Goal: Transaction & Acquisition: Book appointment/travel/reservation

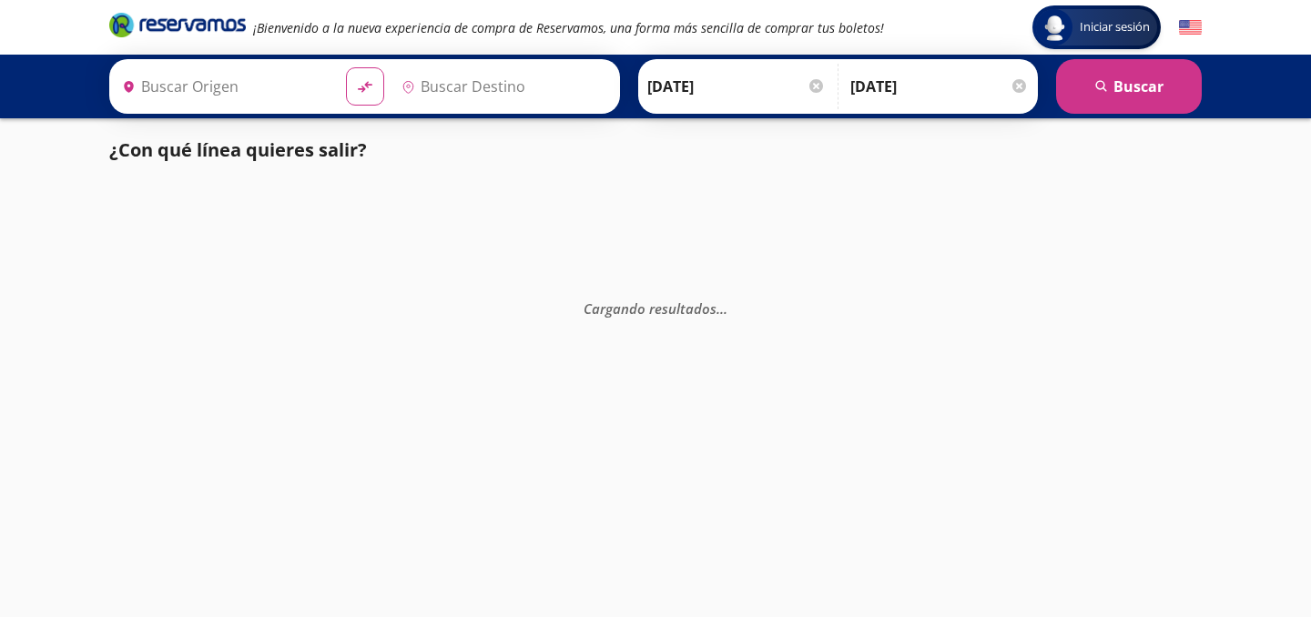
type input "[GEOGRAPHIC_DATA], [GEOGRAPHIC_DATA]"
type input "Acapulco Diamante, [GEOGRAPHIC_DATA]"
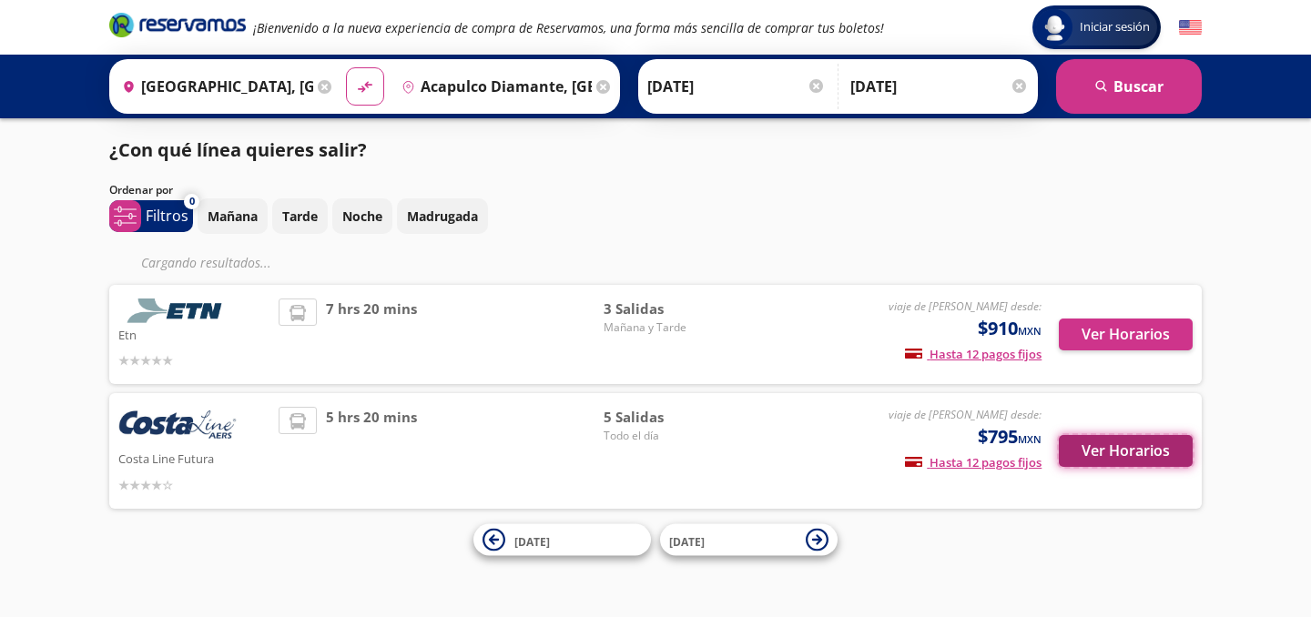
click at [1090, 445] on button "Ver Horarios" at bounding box center [1126, 451] width 134 height 32
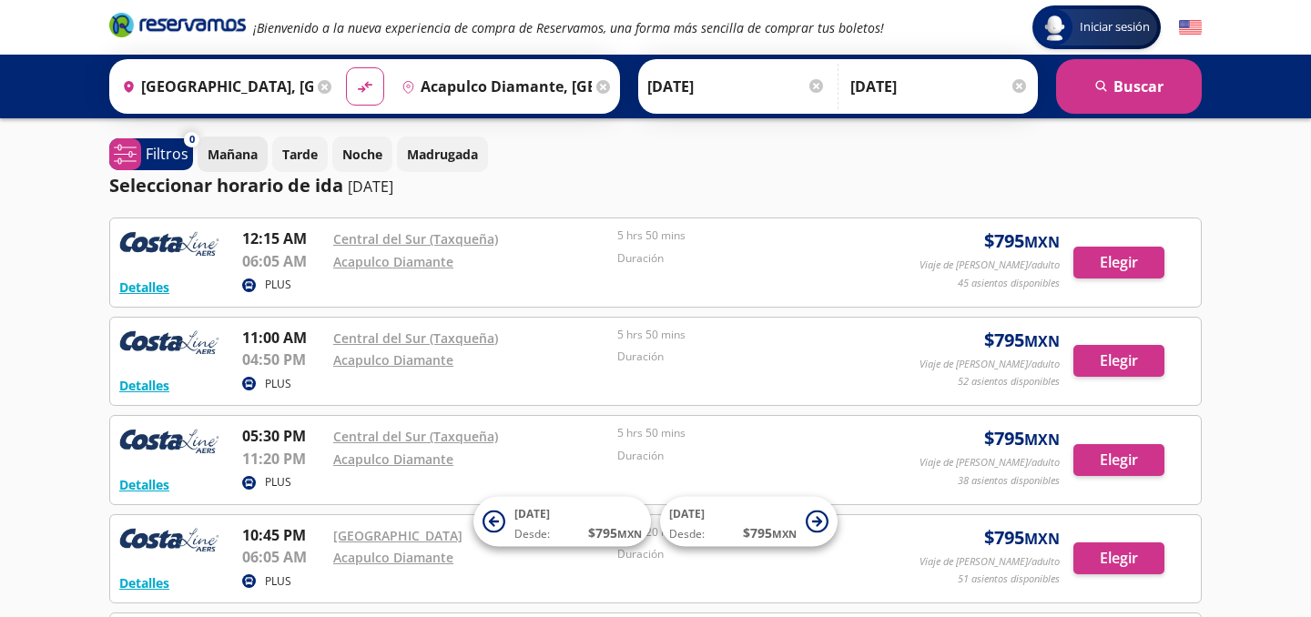
click at [258, 158] on button "Mañana" at bounding box center [233, 155] width 70 height 36
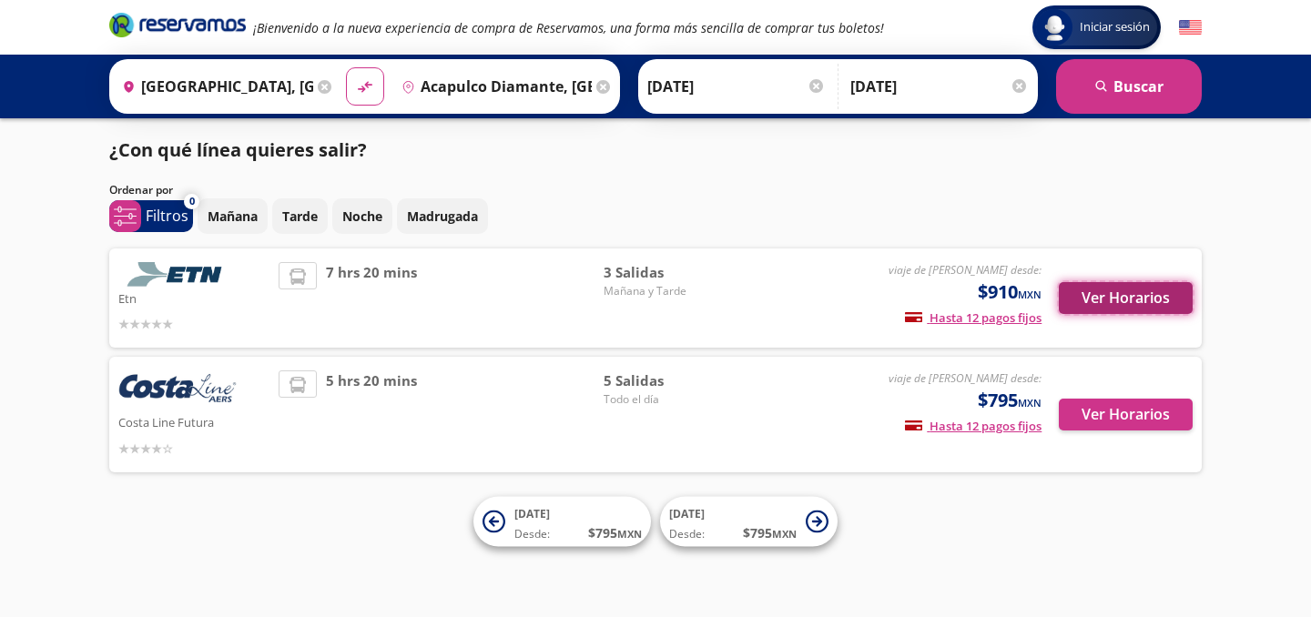
click at [1082, 298] on button "Ver Horarios" at bounding box center [1126, 298] width 134 height 32
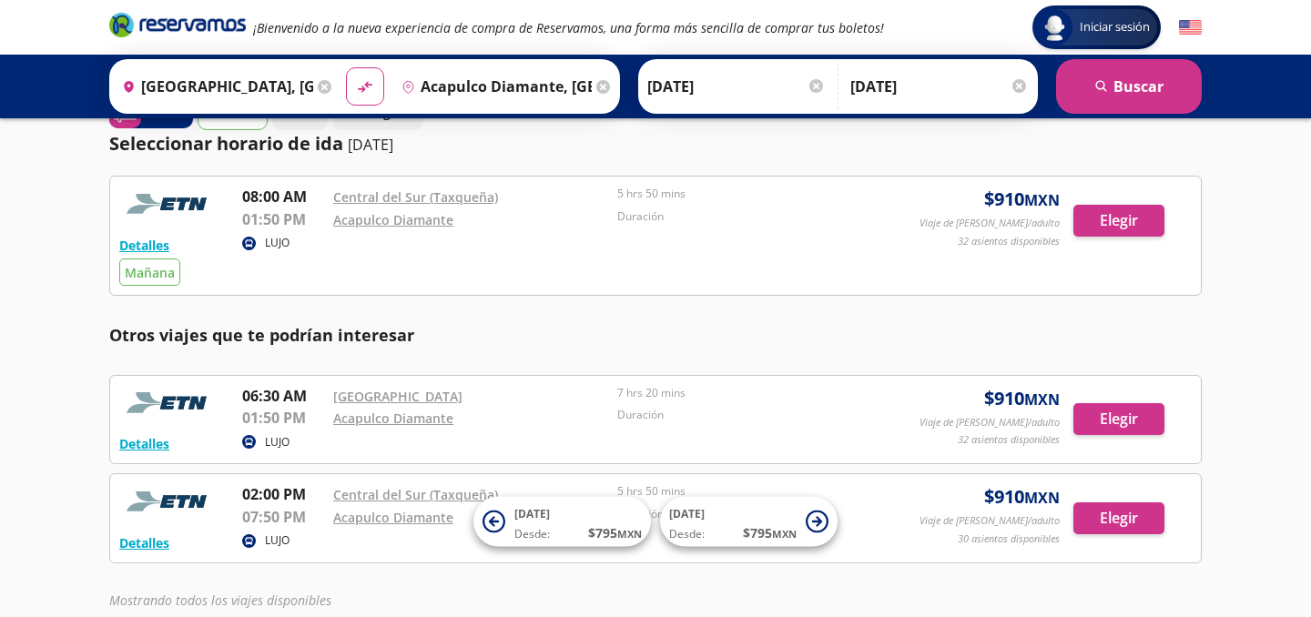
scroll to position [44, 0]
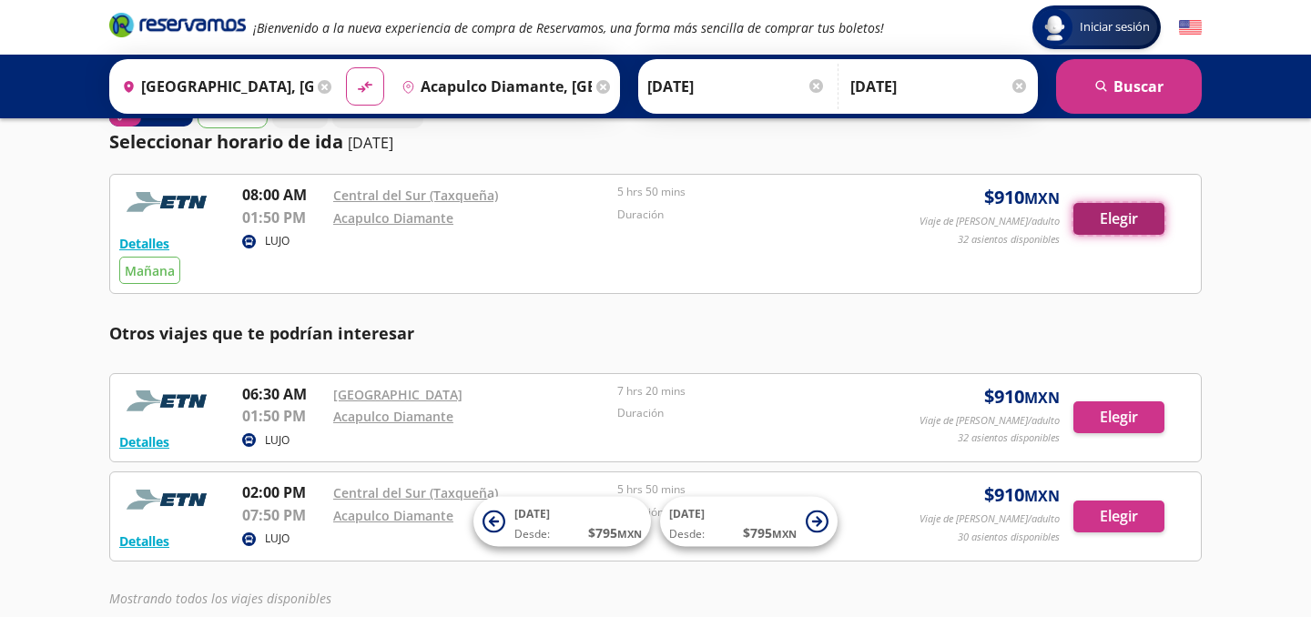
click at [1108, 229] on button "Elegir" at bounding box center [1119, 219] width 91 height 32
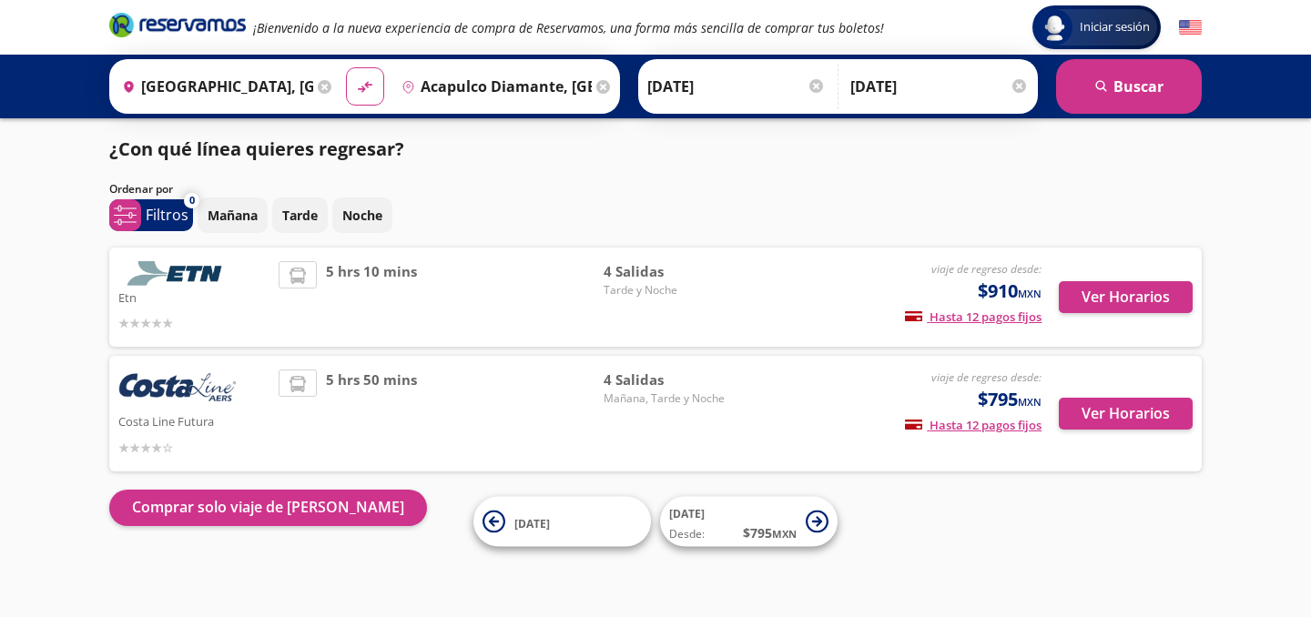
scroll to position [1, 0]
click at [1136, 295] on button "Ver Horarios" at bounding box center [1126, 297] width 134 height 32
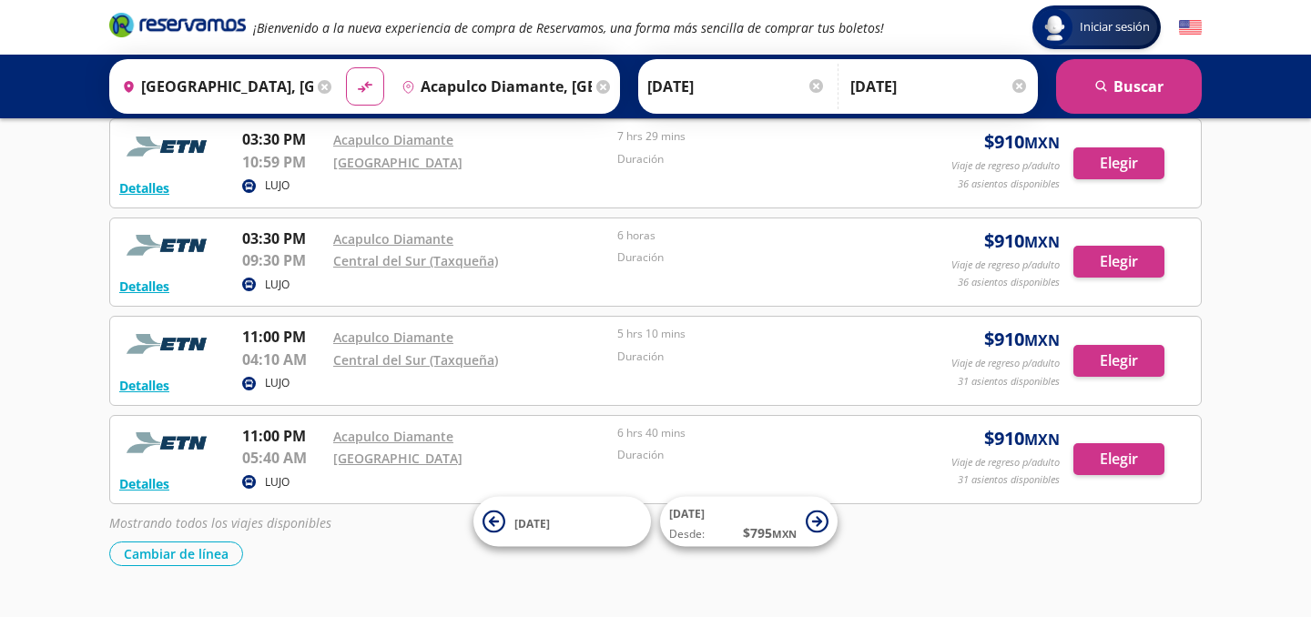
scroll to position [202, 0]
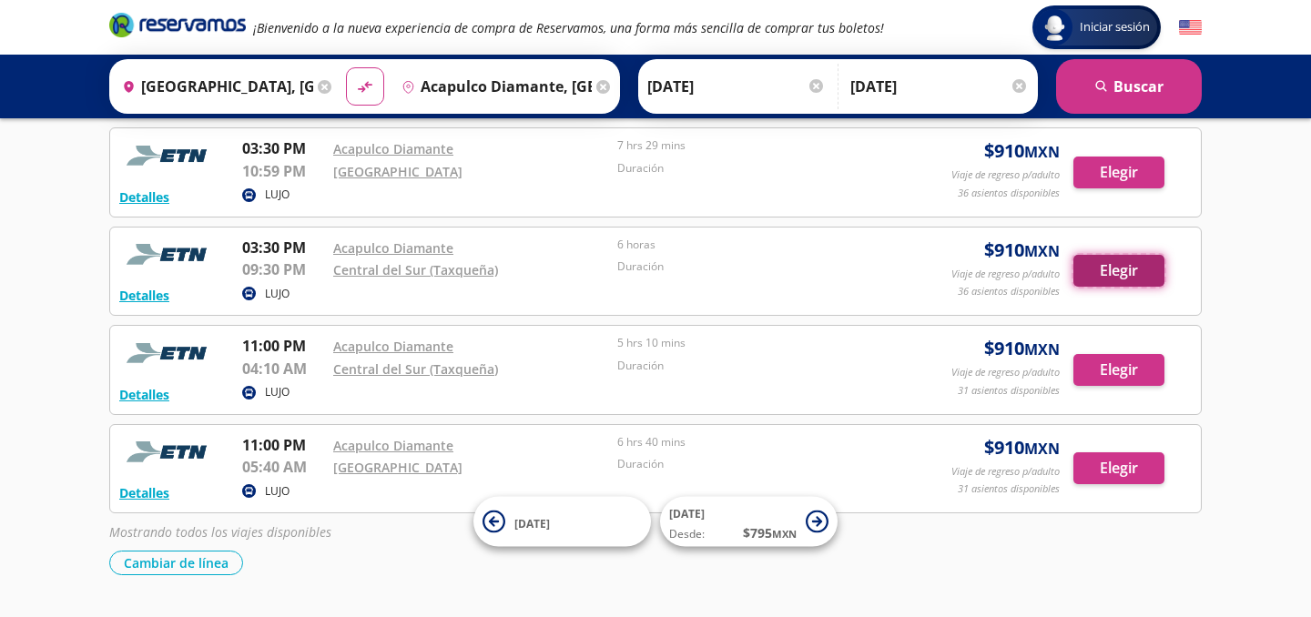
click at [1089, 279] on button "Elegir" at bounding box center [1119, 271] width 91 height 32
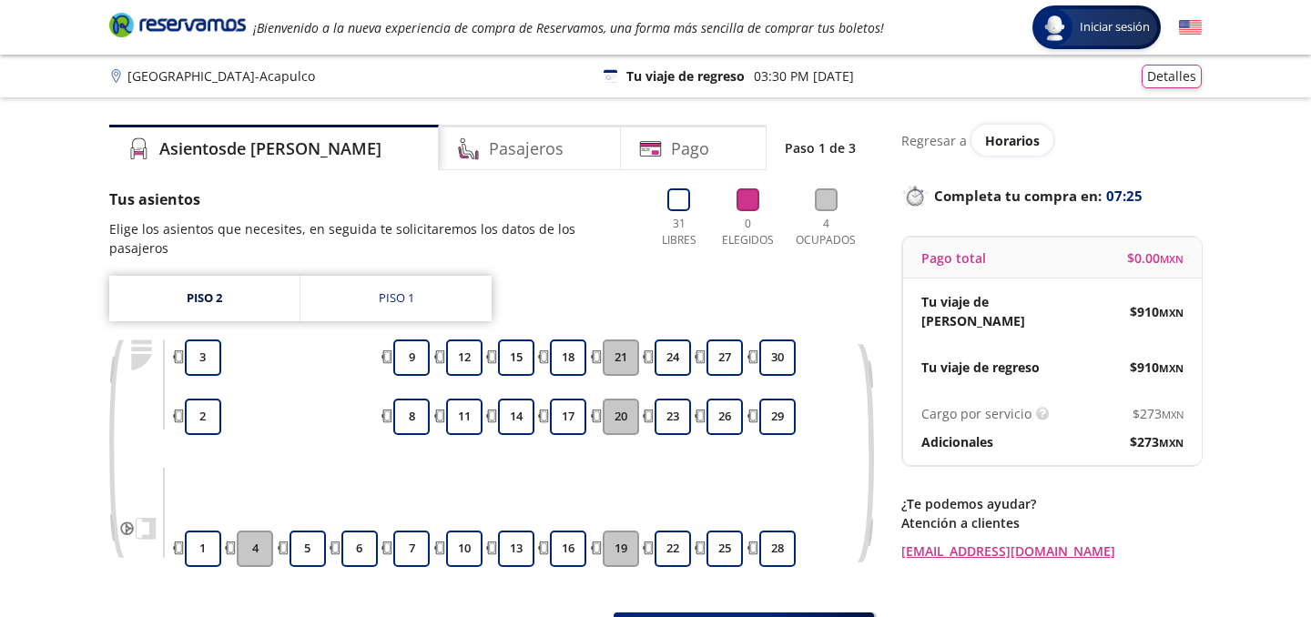
click at [216, 25] on icon "Brand Logo" at bounding box center [177, 24] width 137 height 27
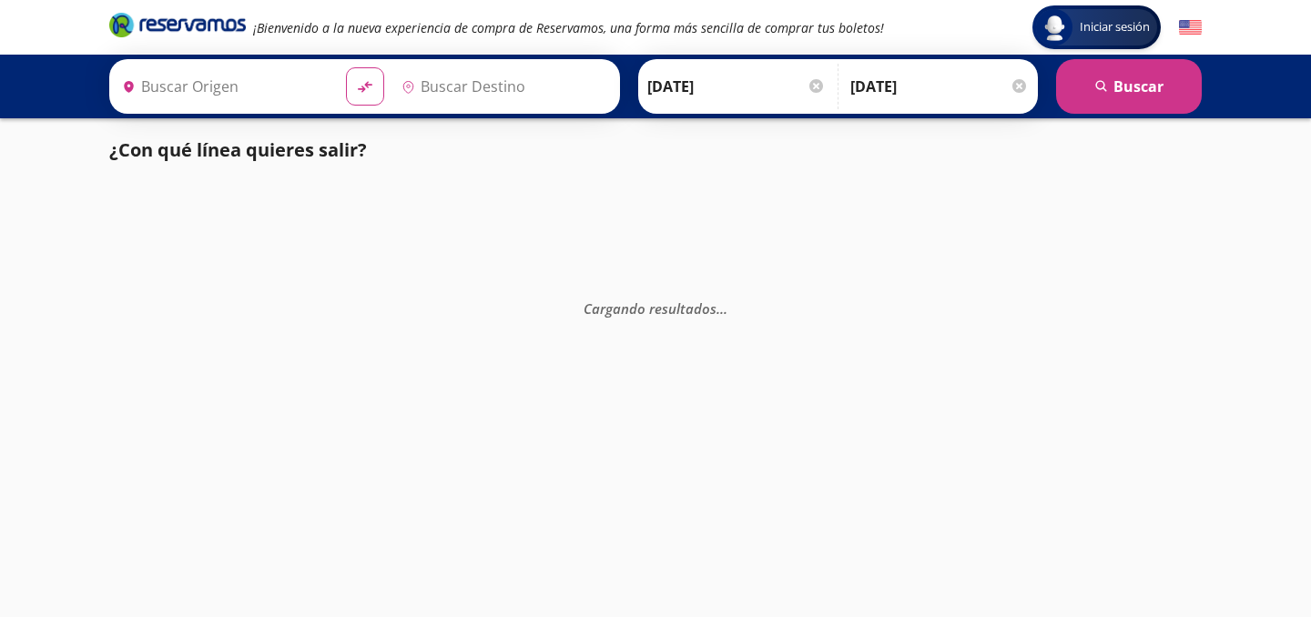
type input "[GEOGRAPHIC_DATA], [GEOGRAPHIC_DATA]"
type input "Acapulco Diamante, [GEOGRAPHIC_DATA]"
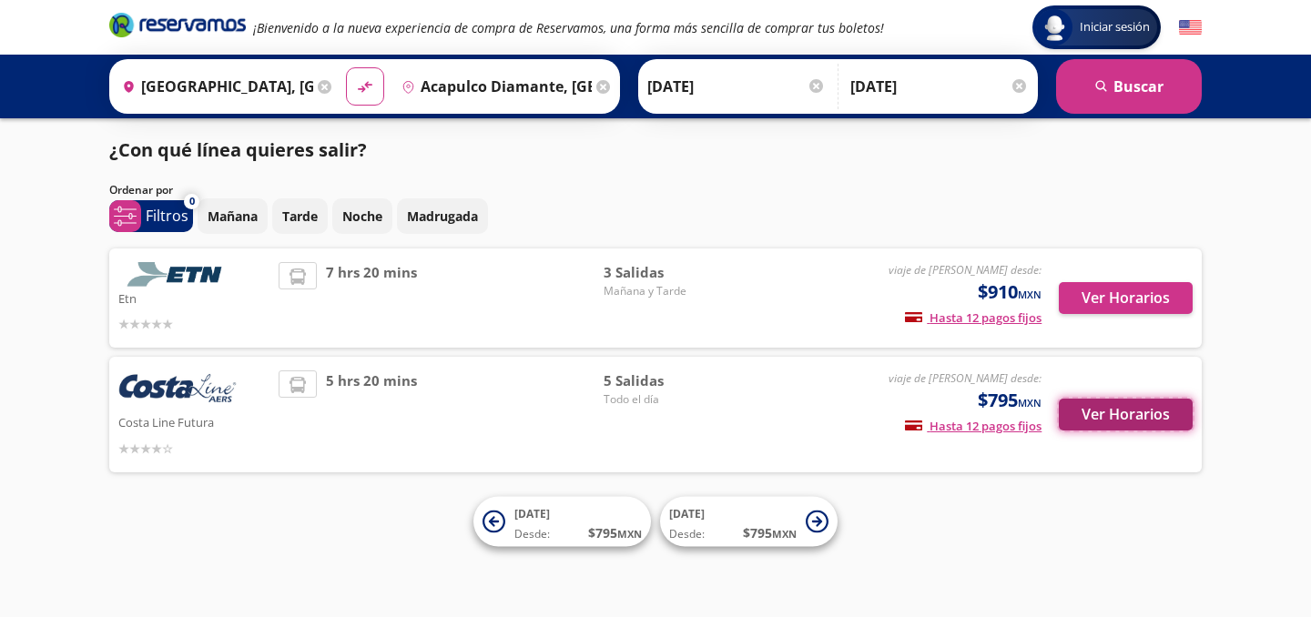
click at [1083, 414] on button "Ver Horarios" at bounding box center [1126, 415] width 134 height 32
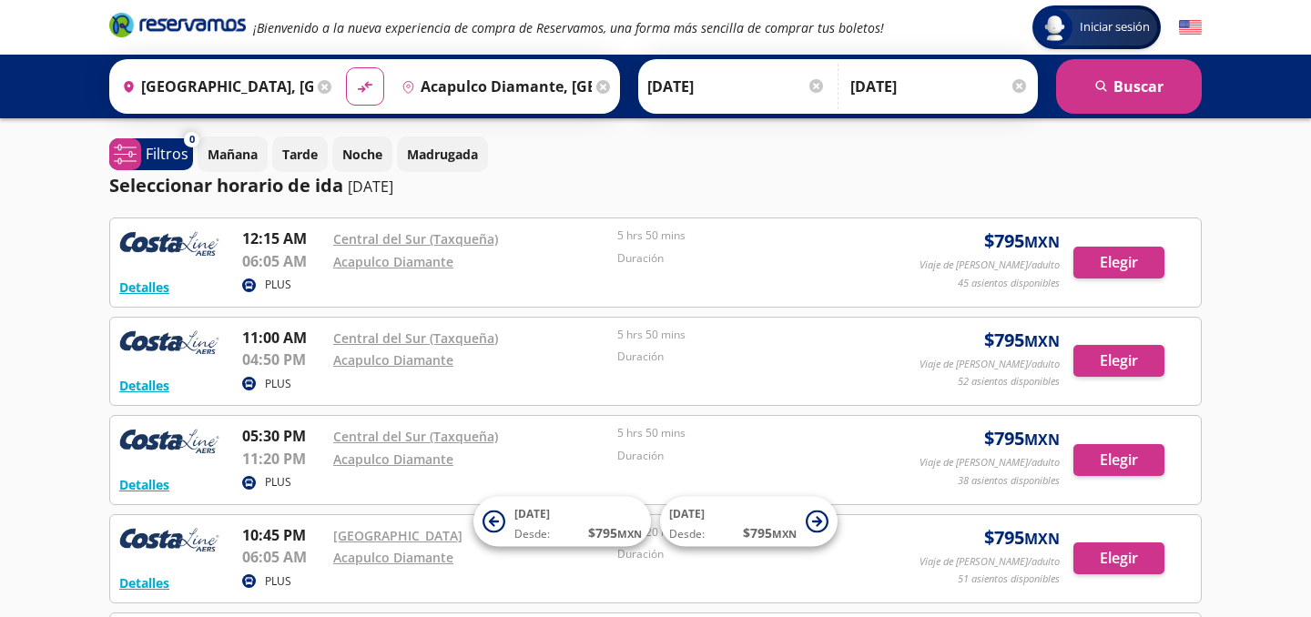
scroll to position [256, 0]
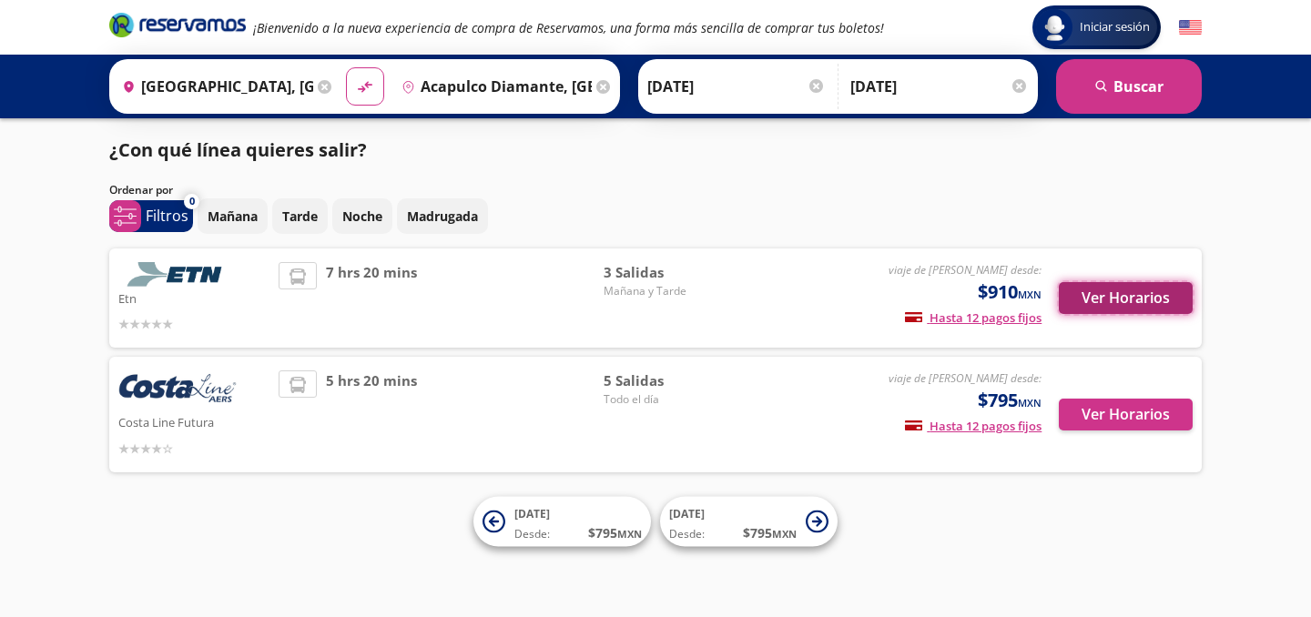
click at [1082, 295] on button "Ver Horarios" at bounding box center [1126, 298] width 134 height 32
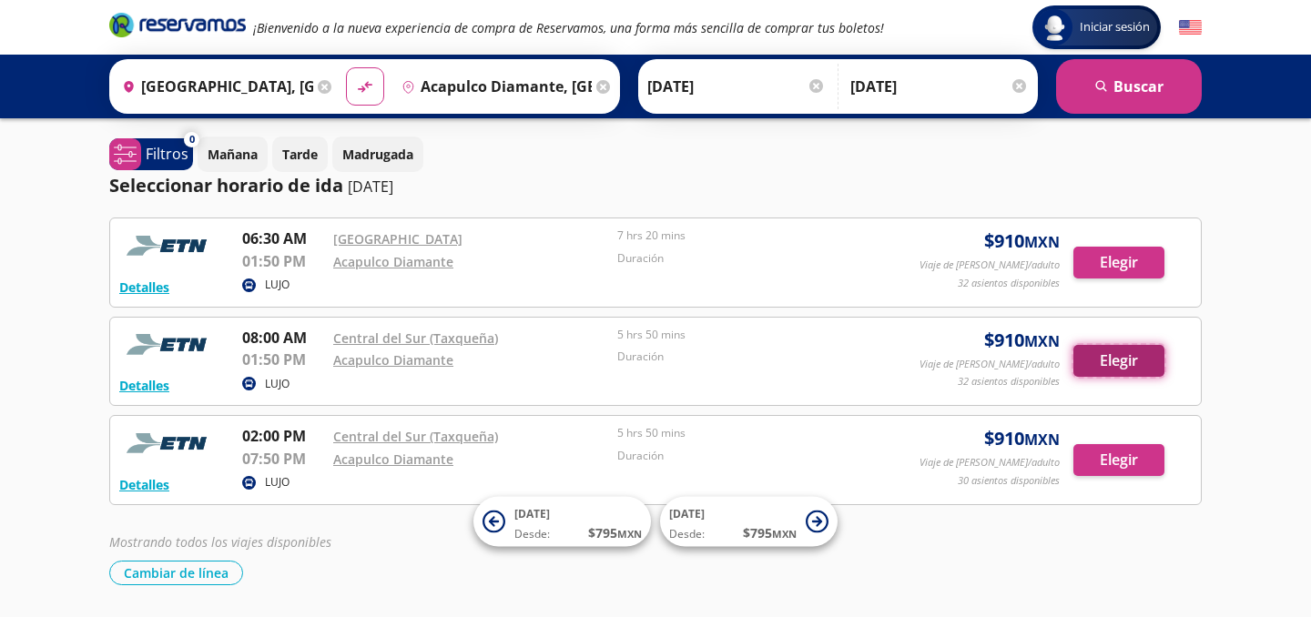
click at [1108, 352] on button "Elegir" at bounding box center [1119, 361] width 91 height 32
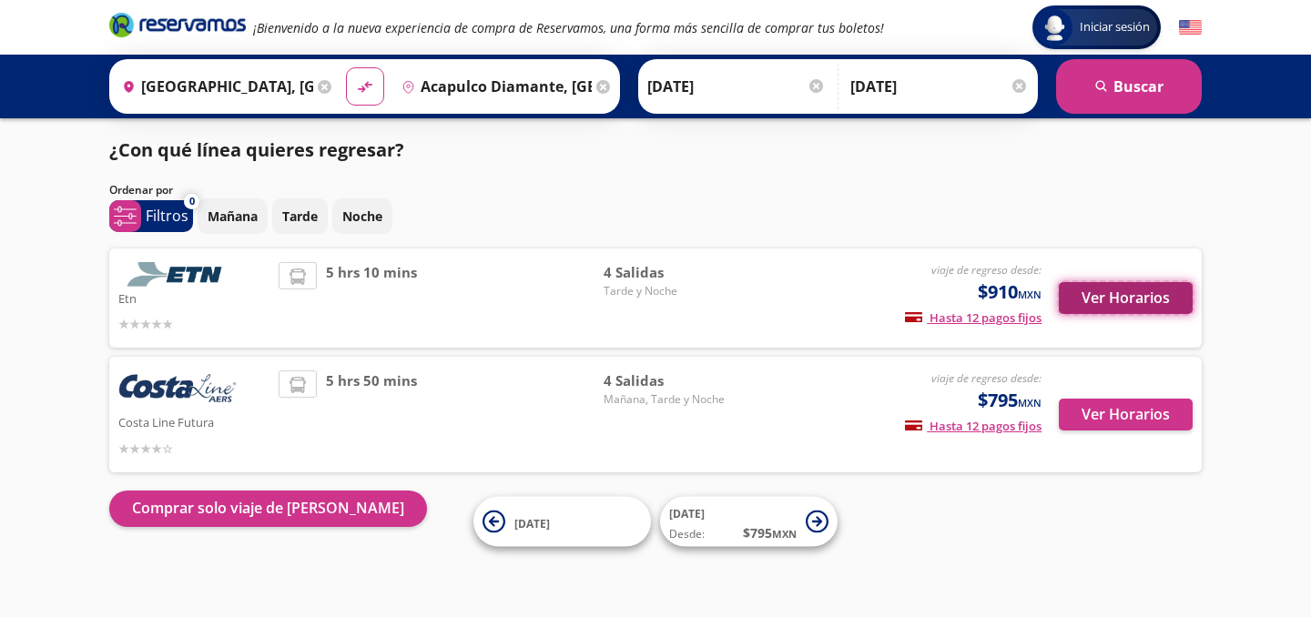
click at [1155, 304] on button "Ver Horarios" at bounding box center [1126, 298] width 134 height 32
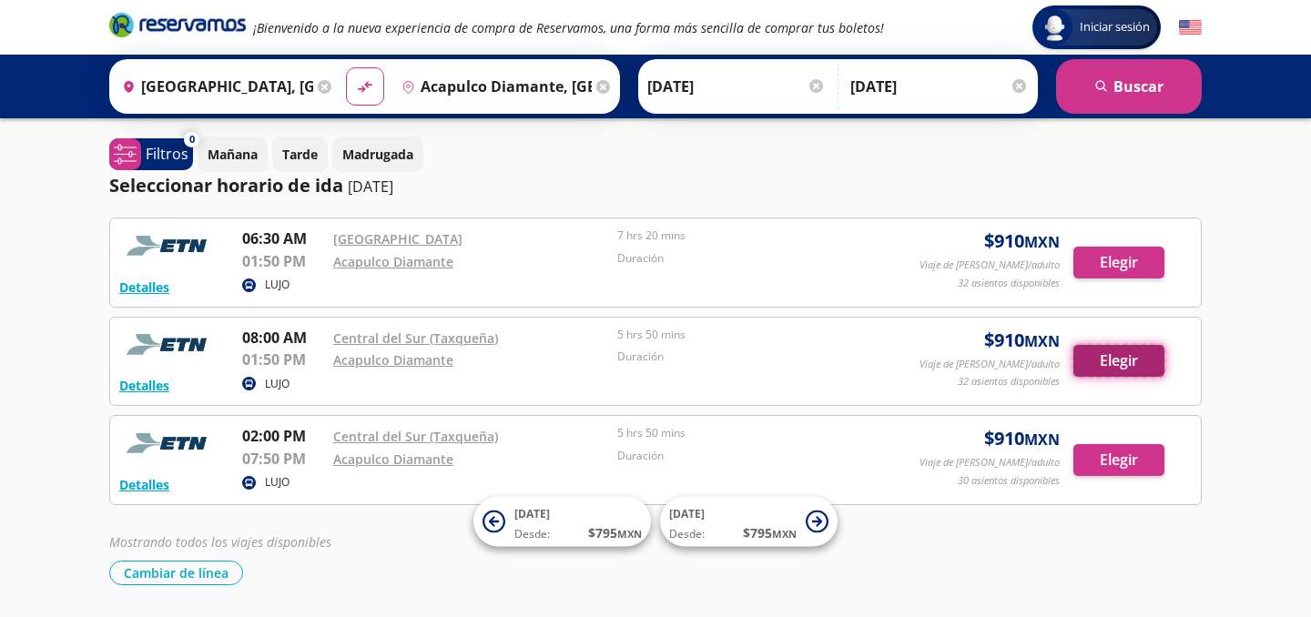
click at [1143, 365] on button "Elegir" at bounding box center [1119, 361] width 91 height 32
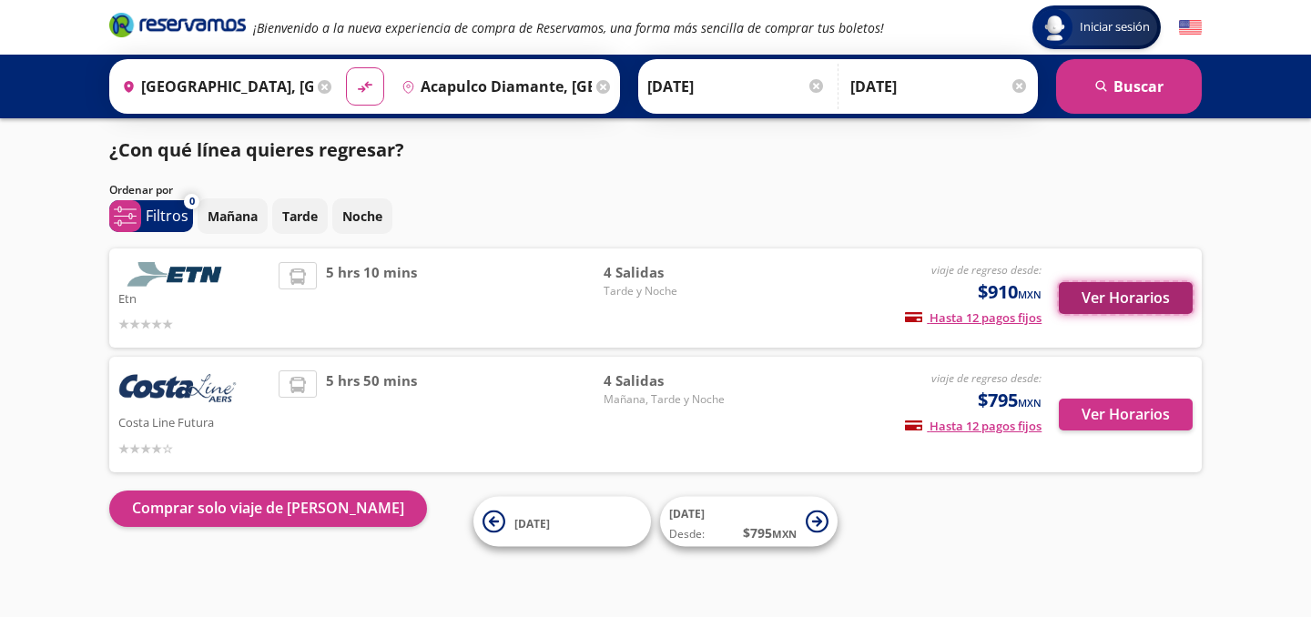
click at [1093, 307] on button "Ver Horarios" at bounding box center [1126, 298] width 134 height 32
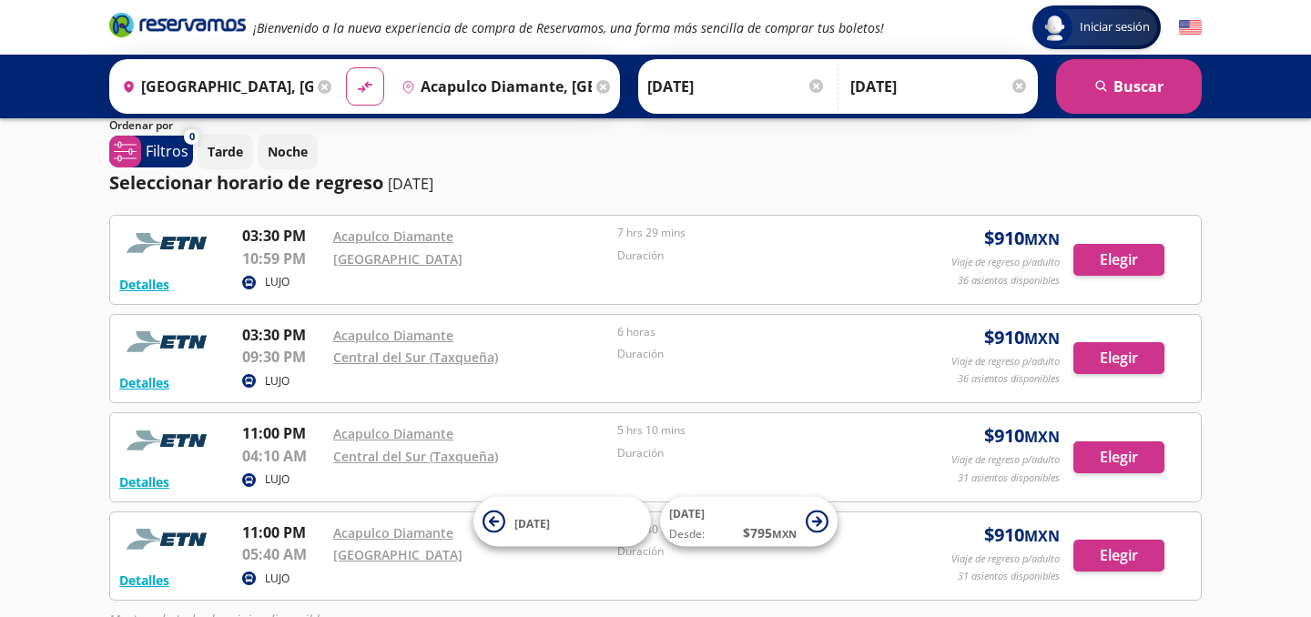
scroll to position [118, 0]
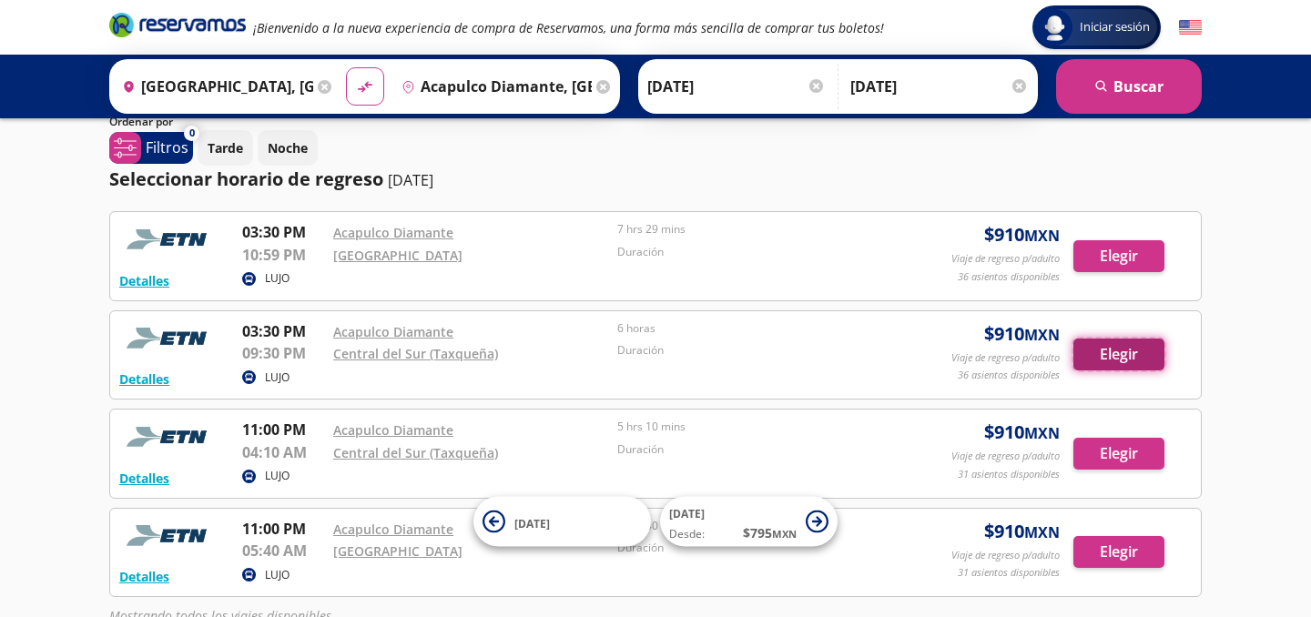
click at [1088, 348] on button "Elegir" at bounding box center [1119, 355] width 91 height 32
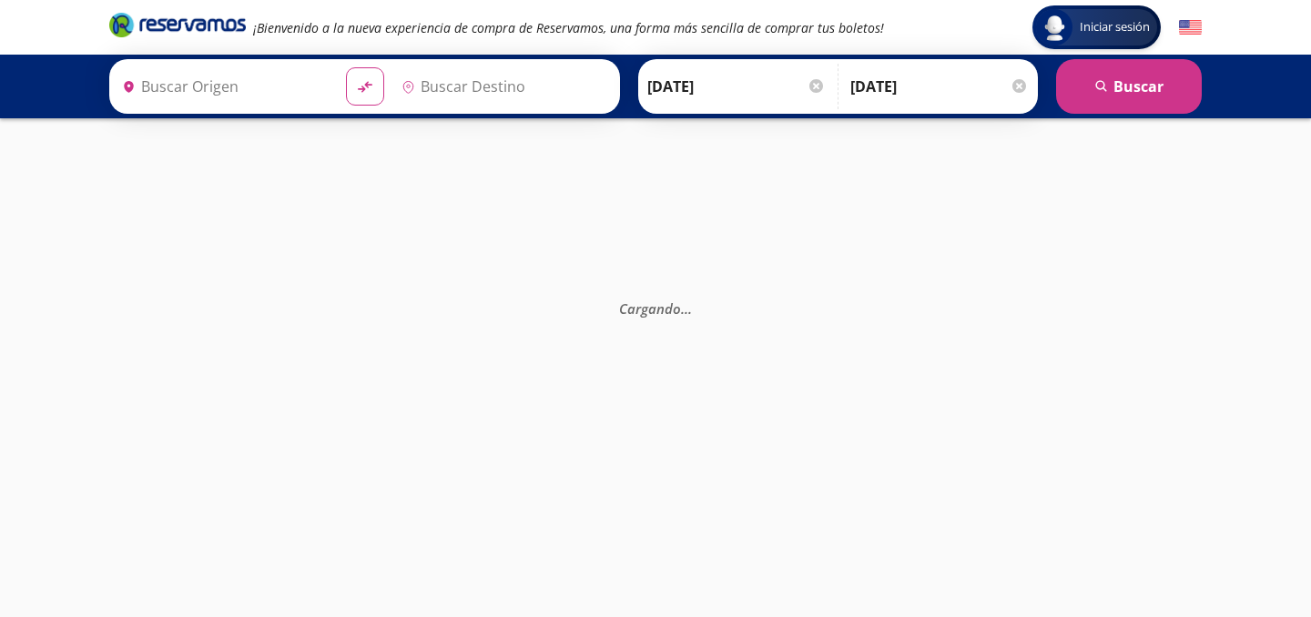
type input "Central del Sur (taxqueña), Distrito Federal"
type input "Acapulco Diamante, [GEOGRAPHIC_DATA]"
